Goal: Obtain resource: Obtain resource

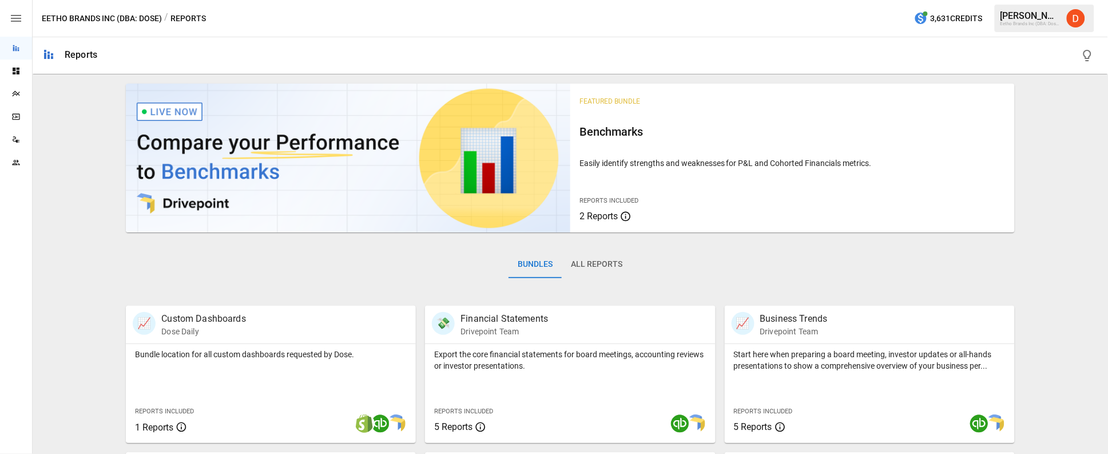
click at [58, 232] on div "Featured Bundle Benchmarks Easily identify strengths and weaknesses for P&L and…" at bounding box center [570, 407] width 1066 height 657
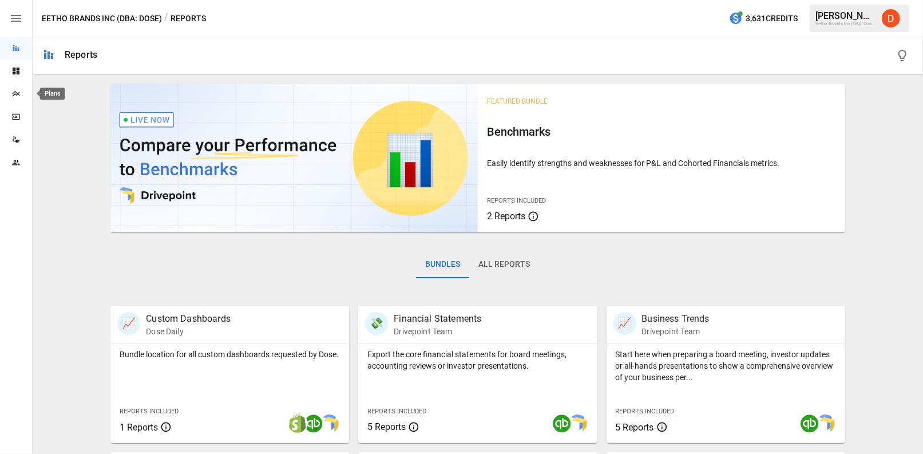
click at [14, 93] on icon "Plans" at bounding box center [15, 93] width 9 height 9
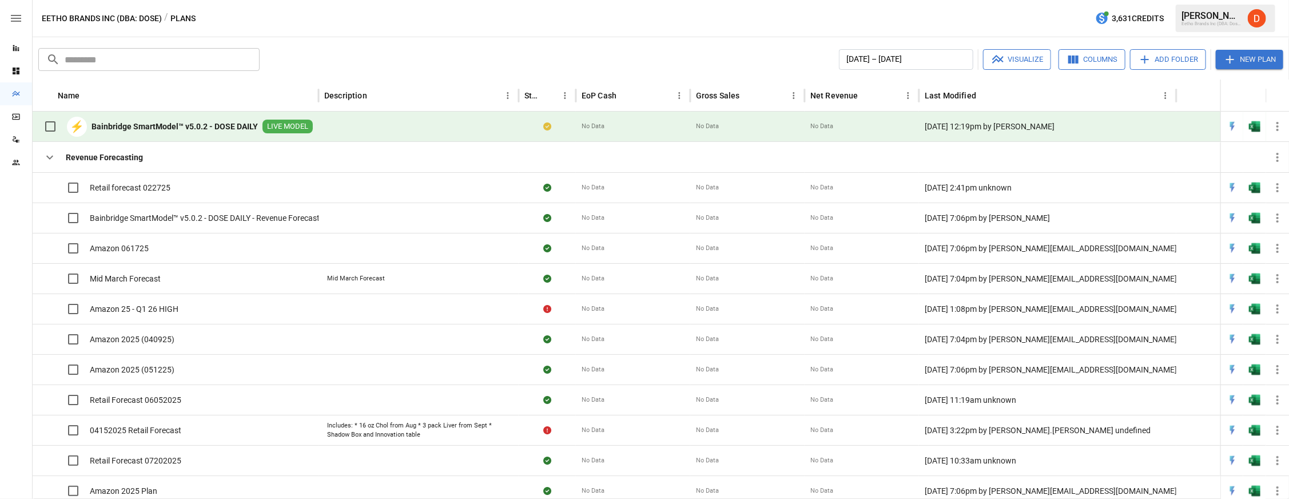
click at [149, 127] on b "Bainbridge SmartModel™ v5.0.2 - DOSE DAILY" at bounding box center [175, 126] width 166 height 11
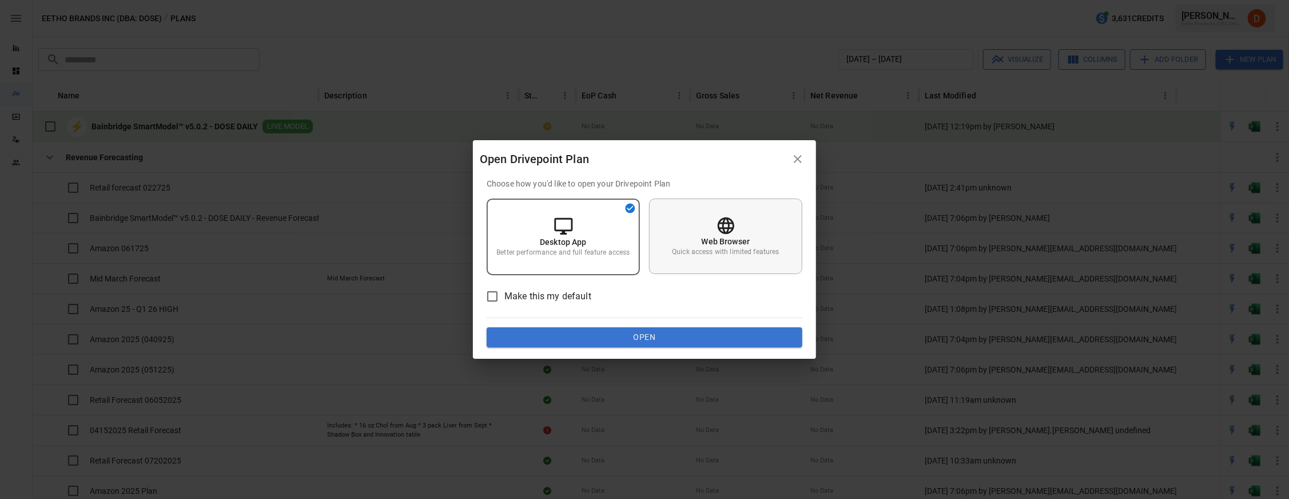
click at [722, 242] on p "Web Browser" at bounding box center [726, 241] width 49 height 11
click at [663, 339] on button "Open" at bounding box center [645, 337] width 316 height 21
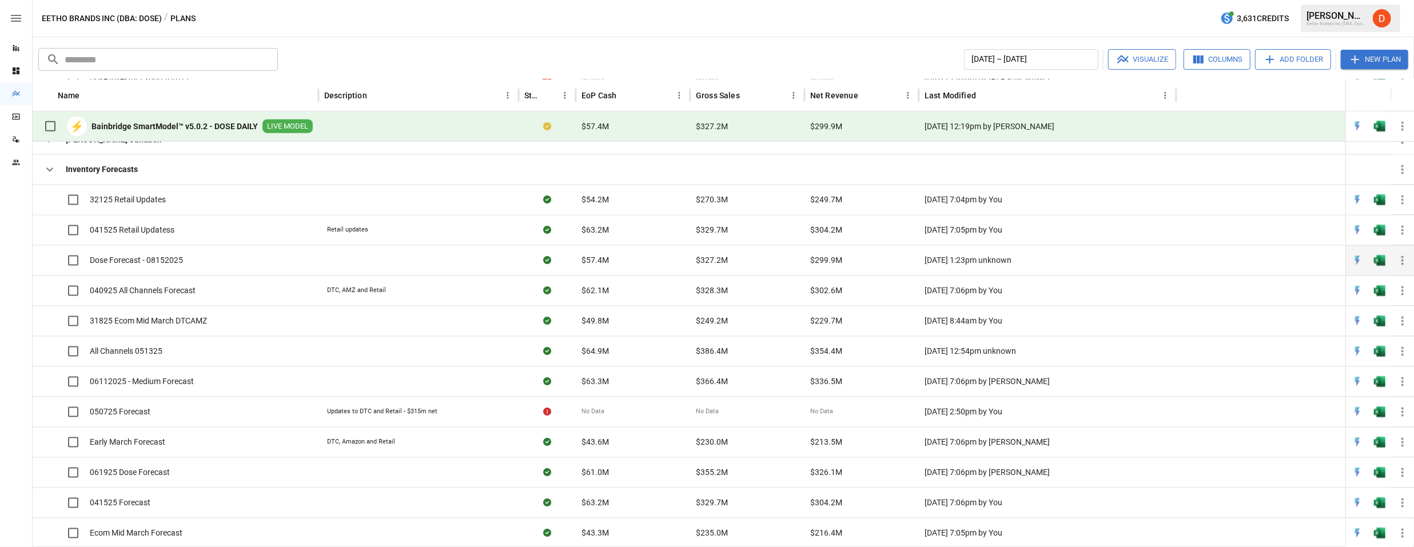
click at [163, 260] on span "Dose Forecast - 08152025" at bounding box center [136, 260] width 93 height 11
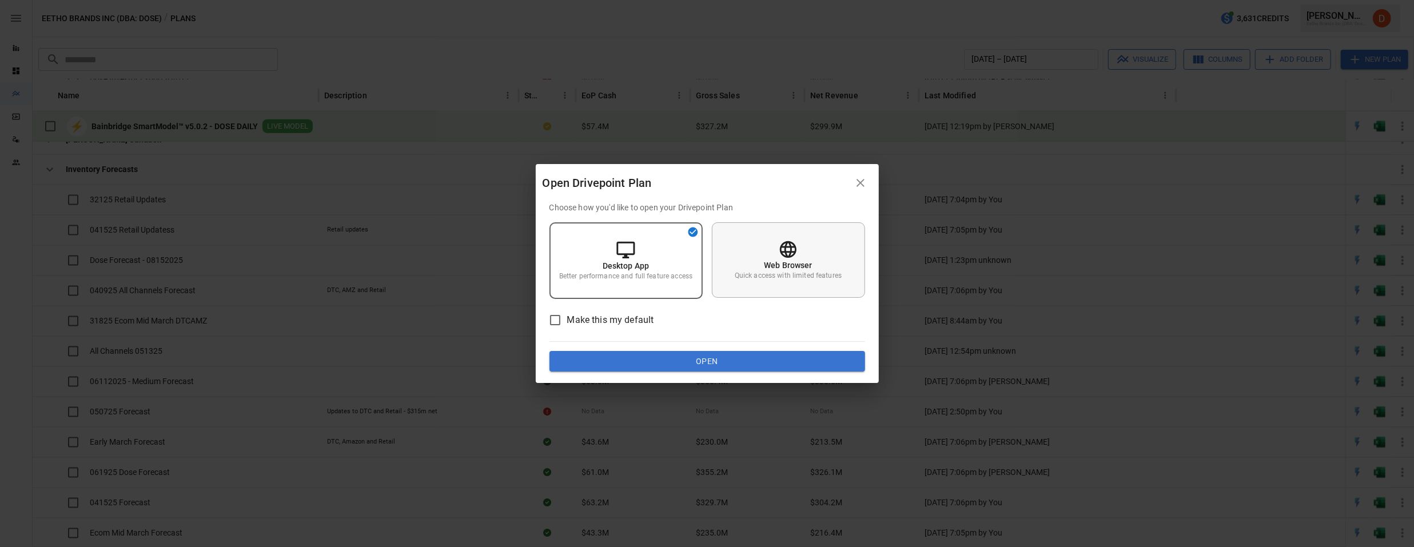
click at [776, 253] on div "Web Browser Quick access with limited features" at bounding box center [788, 259] width 153 height 75
click at [752, 356] on button "Open" at bounding box center [708, 361] width 316 height 21
